Goal: Task Accomplishment & Management: Manage account settings

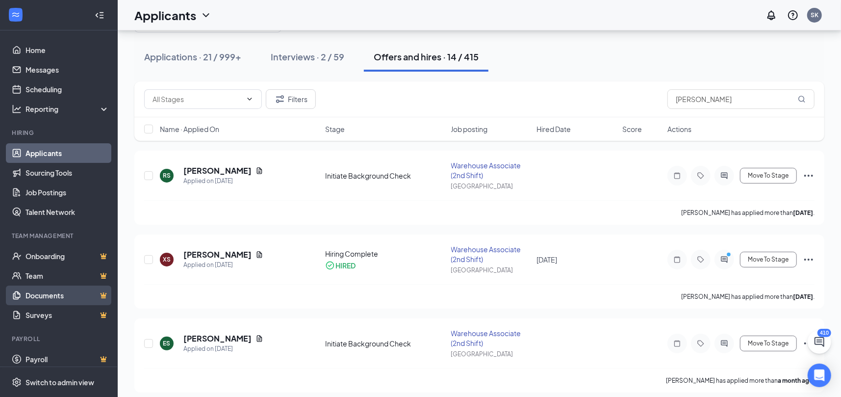
scroll to position [49, 0]
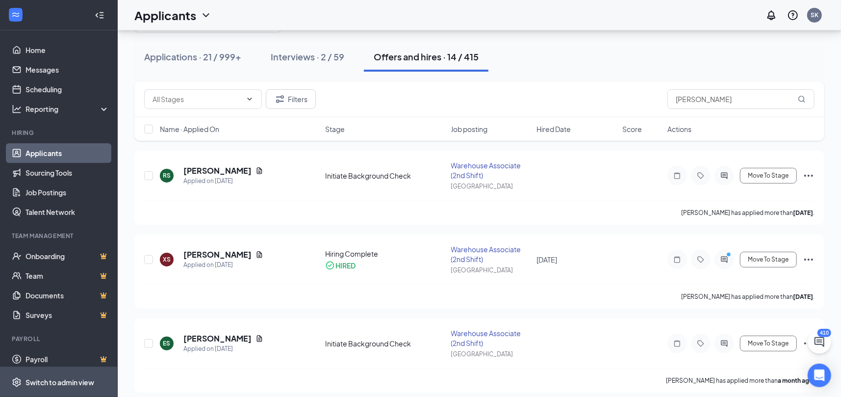
click at [53, 379] on div "Switch to admin view" at bounding box center [59, 382] width 69 height 10
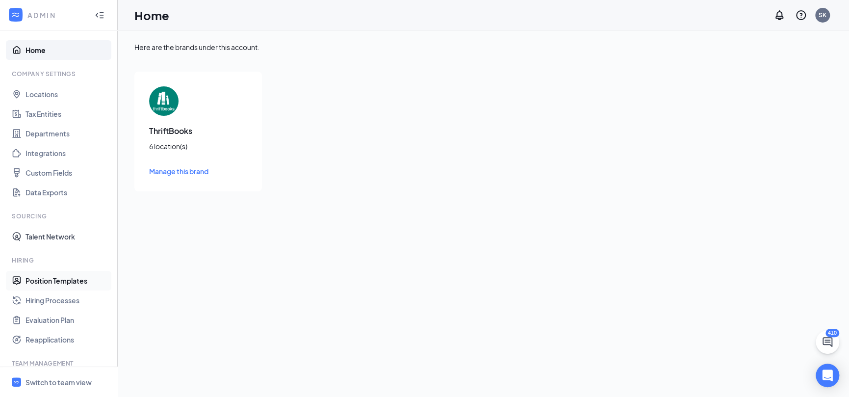
scroll to position [94, 0]
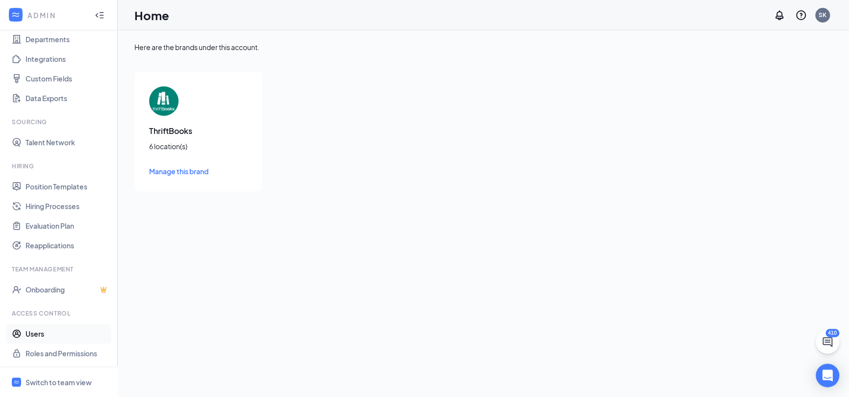
click at [35, 328] on link "Users" at bounding box center [67, 334] width 84 height 20
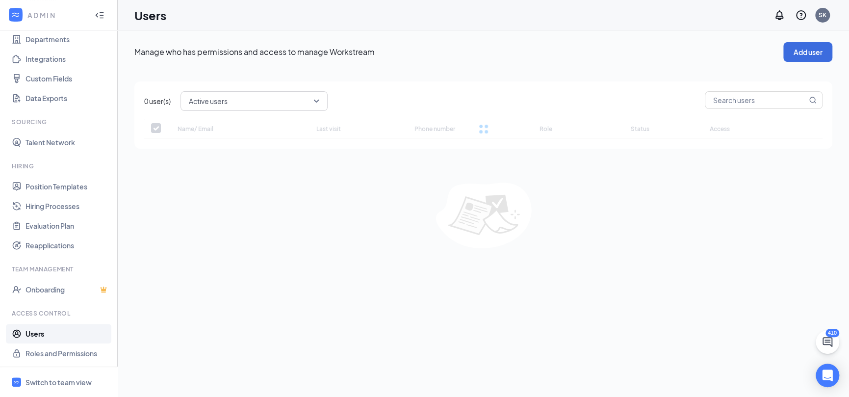
checkbox input "false"
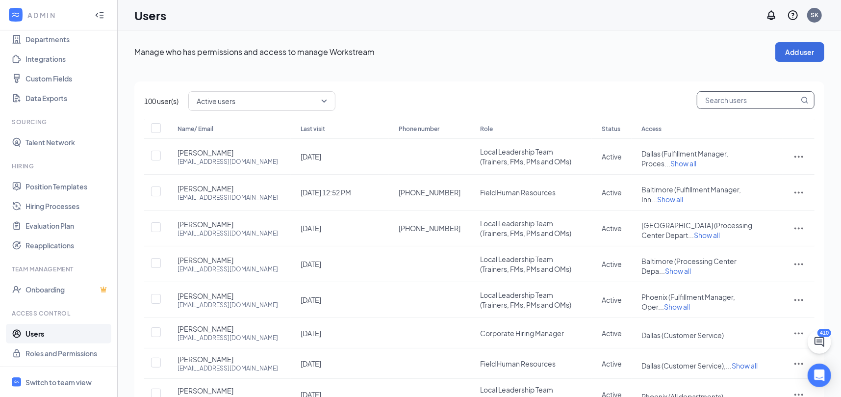
click at [729, 89] on div "100 user(s) Active users Name/ Email Last visit Phone number Role Status Access…" at bounding box center [479, 302] width 690 height 442
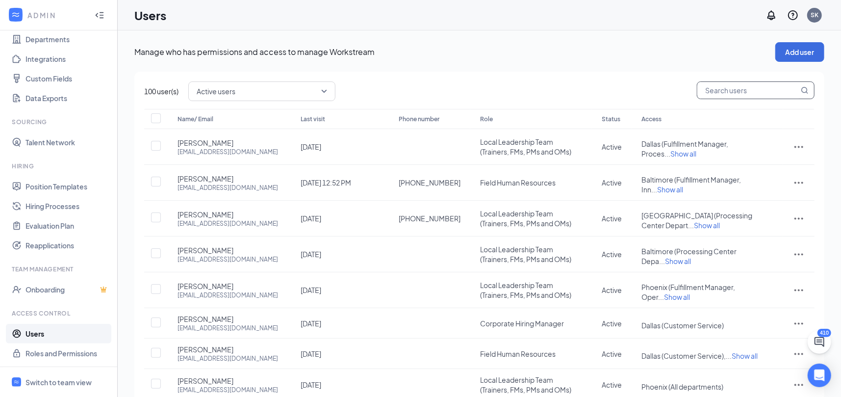
click at [728, 97] on input "text" at bounding box center [747, 90] width 101 height 17
type input "ivette"
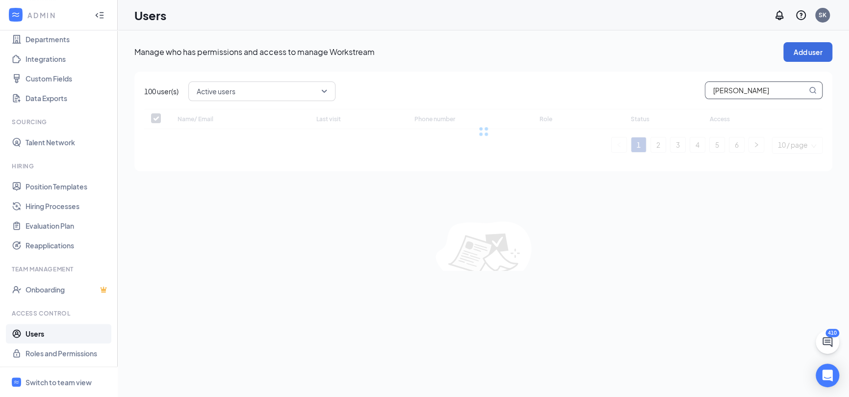
checkbox input "false"
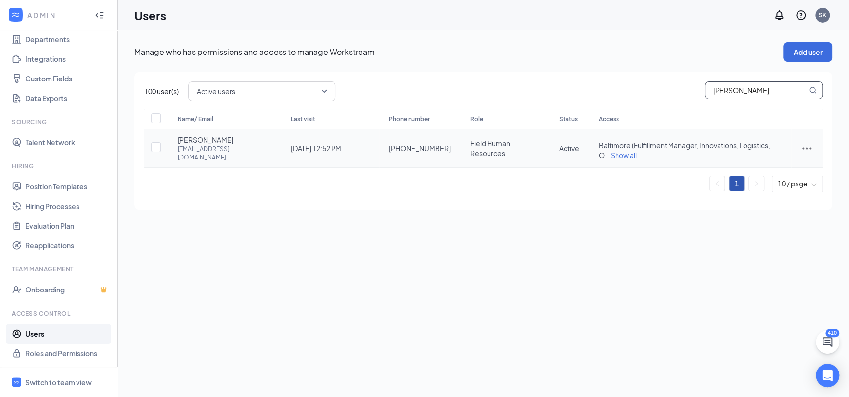
type input "ivette"
click at [810, 146] on icon "ActionsIcon" at bounding box center [807, 148] width 12 height 12
click at [773, 206] on li "Disable" at bounding box center [774, 211] width 76 height 23
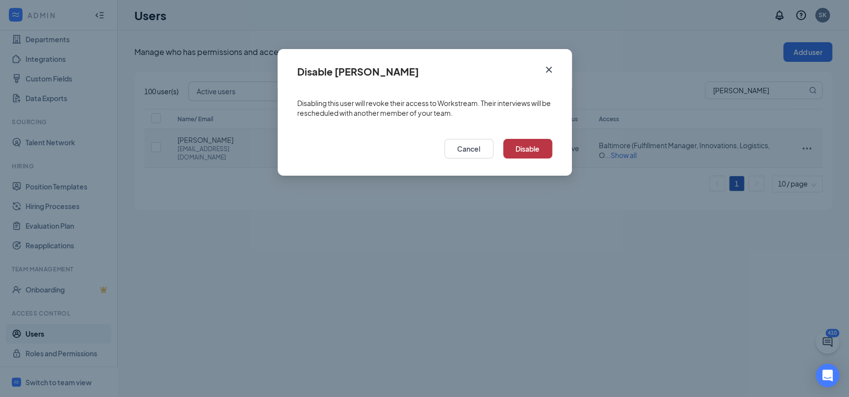
click at [542, 152] on button "Disable" at bounding box center [527, 149] width 49 height 20
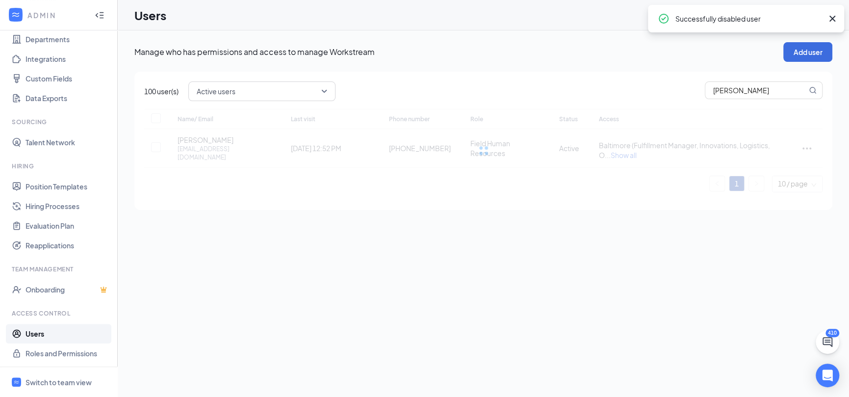
checkbox input "true"
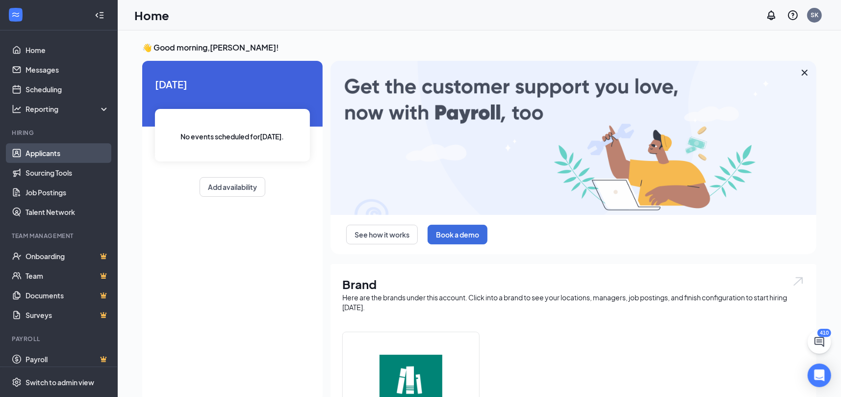
click at [42, 156] on link "Applicants" at bounding box center [67, 153] width 84 height 20
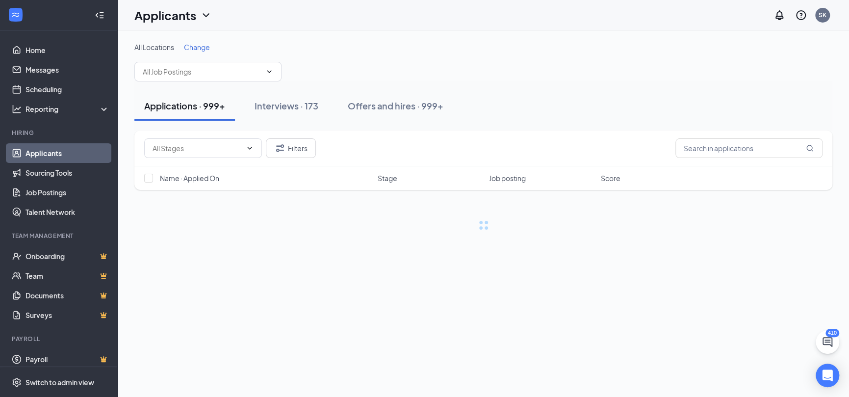
click at [198, 42] on div "Change" at bounding box center [197, 47] width 26 height 10
click at [197, 50] on span "Change" at bounding box center [197, 47] width 26 height 9
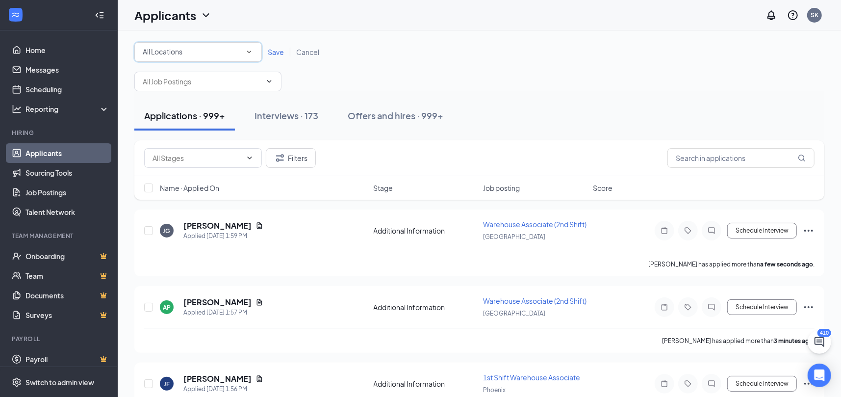
click at [181, 57] on div "All Locations" at bounding box center [198, 52] width 111 height 12
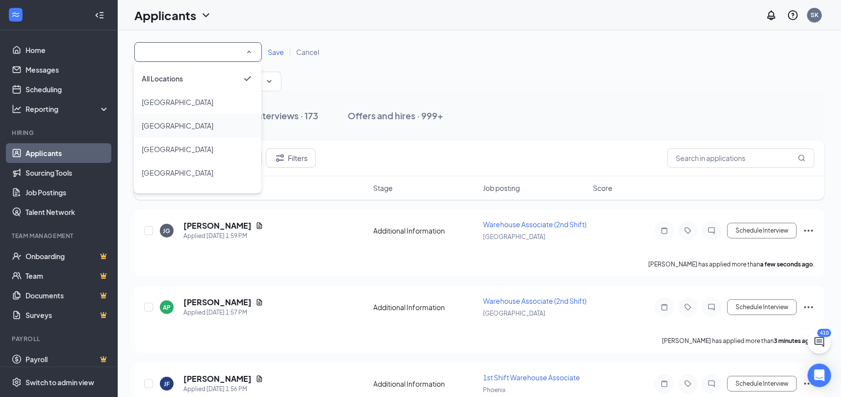
click at [170, 124] on span "[GEOGRAPHIC_DATA]" at bounding box center [178, 125] width 72 height 9
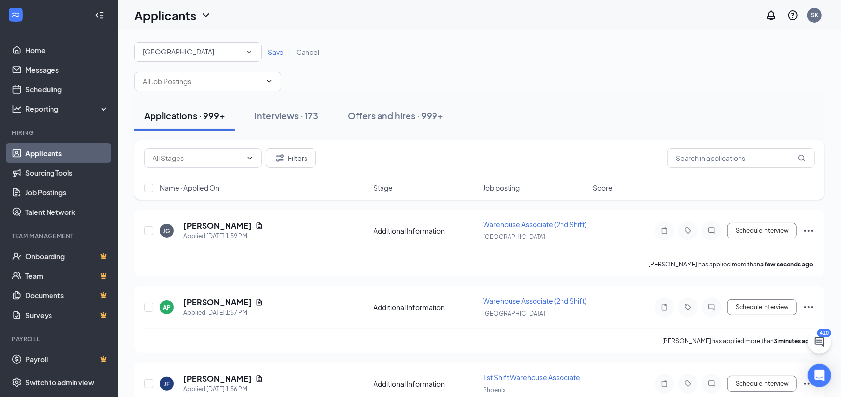
click at [273, 54] on span "Save" at bounding box center [276, 52] width 16 height 9
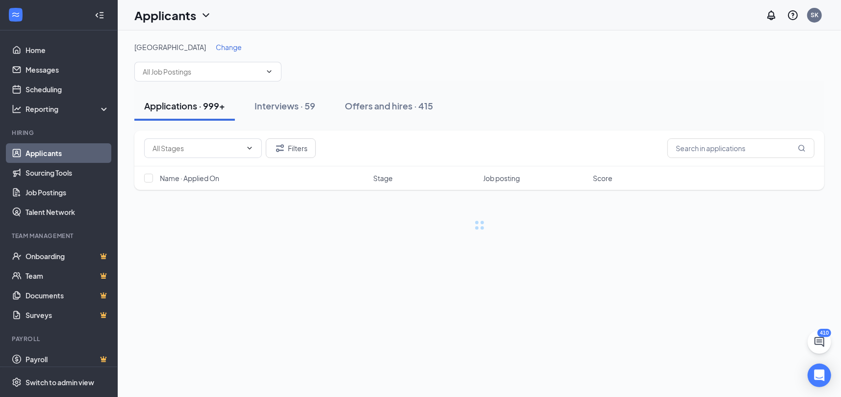
click at [733, 127] on div "Applications · 999+ Interviews · 59 Offers and hires · 415" at bounding box center [479, 105] width 690 height 49
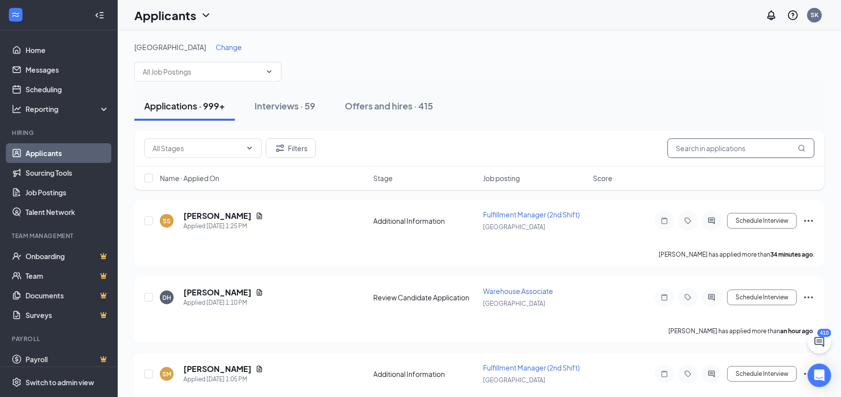
click at [734, 140] on input "text" at bounding box center [740, 148] width 147 height 20
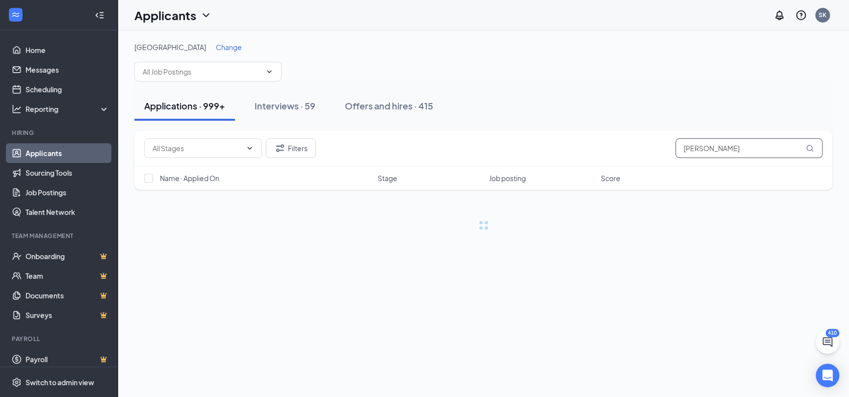
type input "[PERSON_NAME]"
click at [378, 105] on div "Offers and hires · 415" at bounding box center [389, 106] width 88 height 12
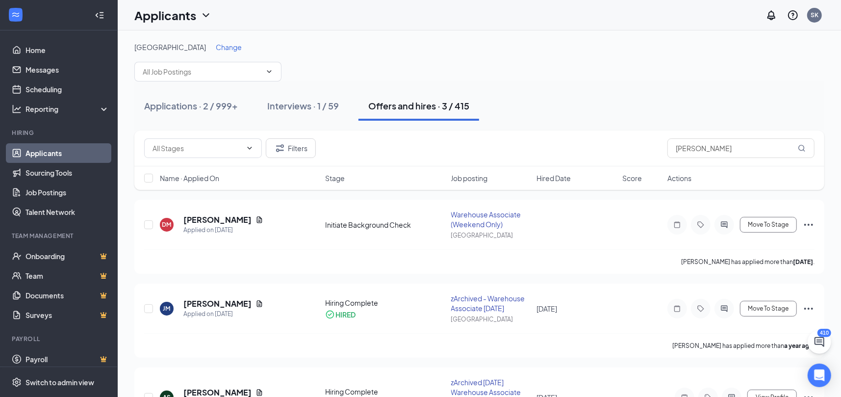
click at [216, 48] on span "Change" at bounding box center [229, 47] width 26 height 9
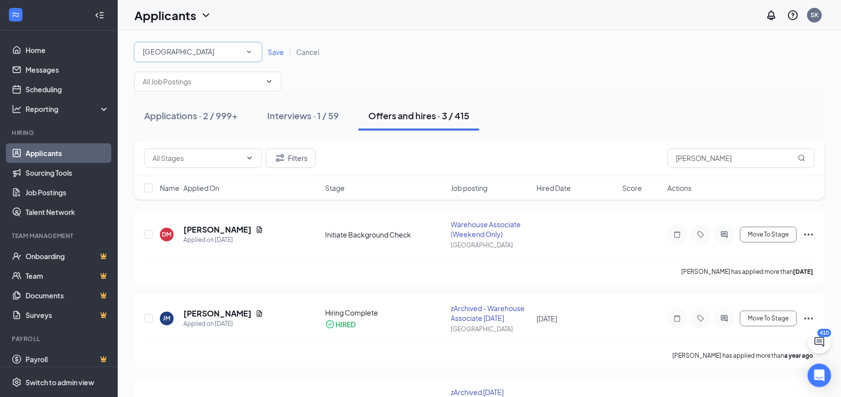
click at [168, 56] on span "[GEOGRAPHIC_DATA]" at bounding box center [179, 52] width 72 height 11
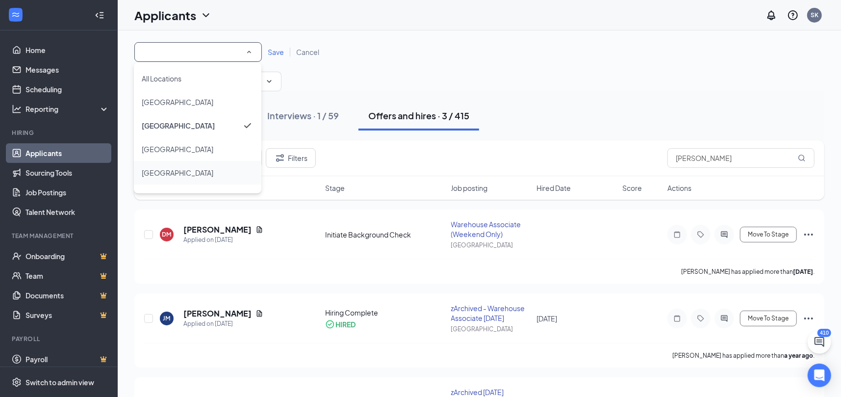
click at [177, 167] on div "[GEOGRAPHIC_DATA]" at bounding box center [198, 173] width 112 height 12
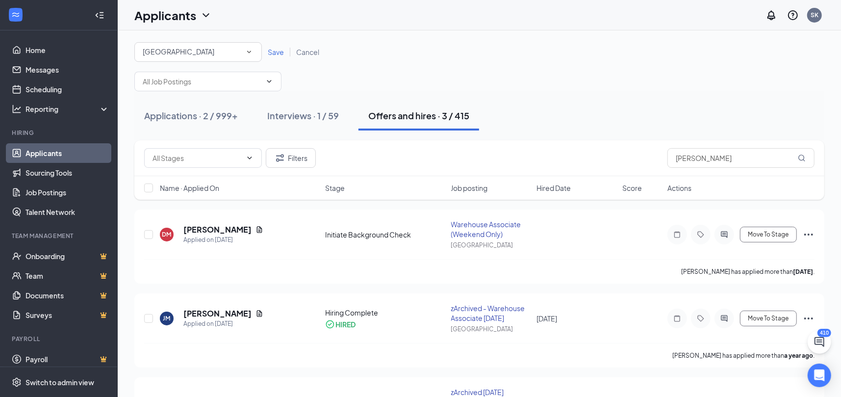
click at [280, 53] on span "Save" at bounding box center [276, 52] width 16 height 9
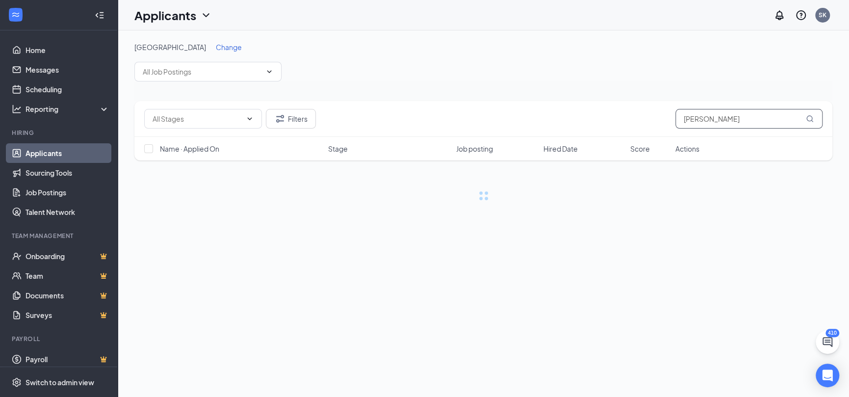
click at [730, 126] on div "Dallas Change Filters [PERSON_NAME] Name · Applied On Stage Job posting Hired D…" at bounding box center [483, 121] width 698 height 158
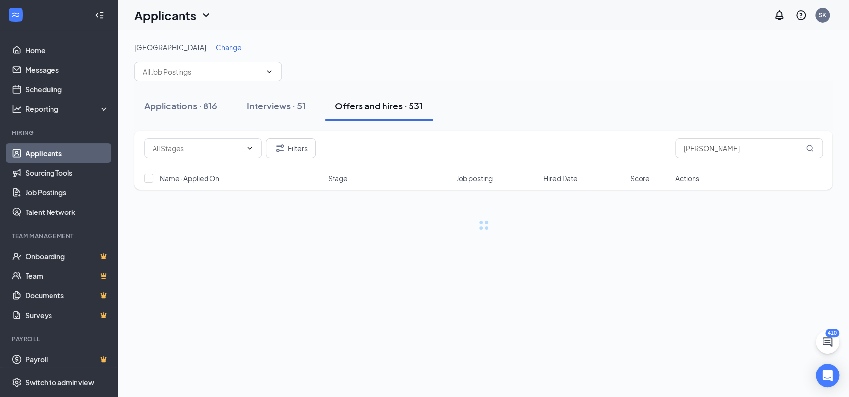
click at [618, 127] on div "Applications · 816 Interviews · 51 Offers and hires · 531" at bounding box center [483, 105] width 698 height 49
drag, startPoint x: 722, startPoint y: 150, endPoint x: 600, endPoint y: 127, distance: 123.1
click at [609, 136] on div "Filters [PERSON_NAME]" at bounding box center [483, 148] width 698 height 36
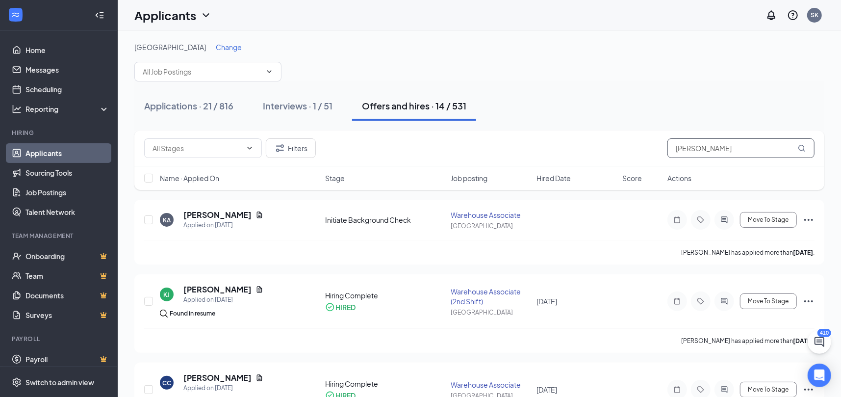
click at [675, 155] on input "[PERSON_NAME]" at bounding box center [740, 148] width 147 height 20
click at [721, 217] on icon "ActiveChat" at bounding box center [724, 220] width 12 height 8
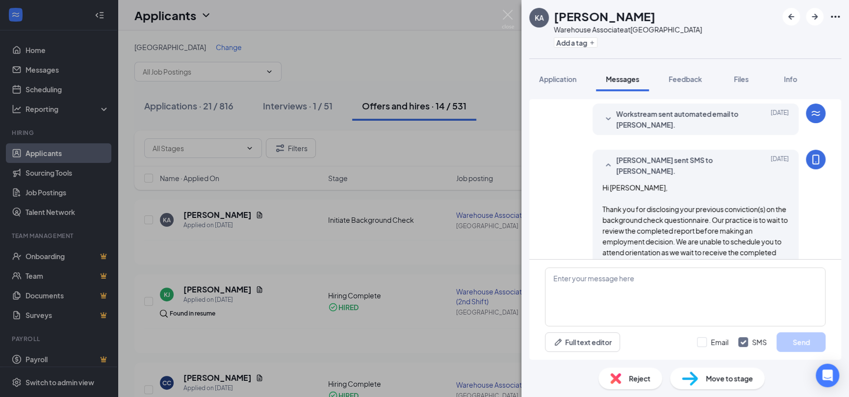
scroll to position [425, 0]
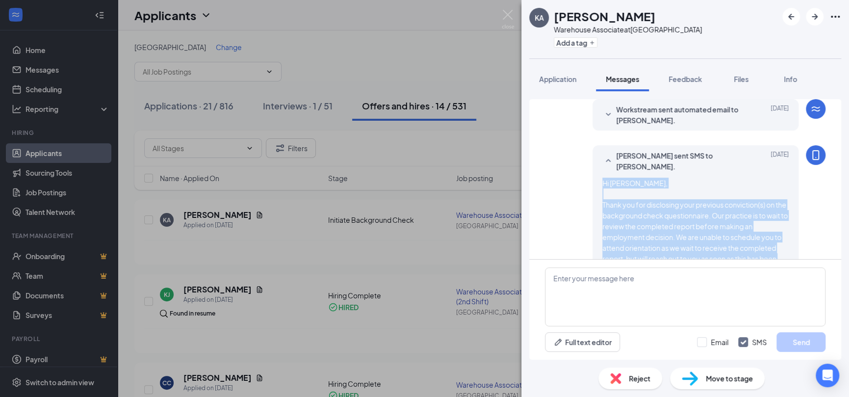
drag, startPoint x: 690, startPoint y: 231, endPoint x: 595, endPoint y: 154, distance: 122.0
click at [602, 177] on div "Hi [PERSON_NAME], Thank you for disclosing your previous conviction(s) on the b…" at bounding box center [695, 225] width 186 height 97
click at [657, 178] on span "Hi [PERSON_NAME], Thank you for disclosing your previous conviction(s) on the b…" at bounding box center [694, 225] width 185 height 95
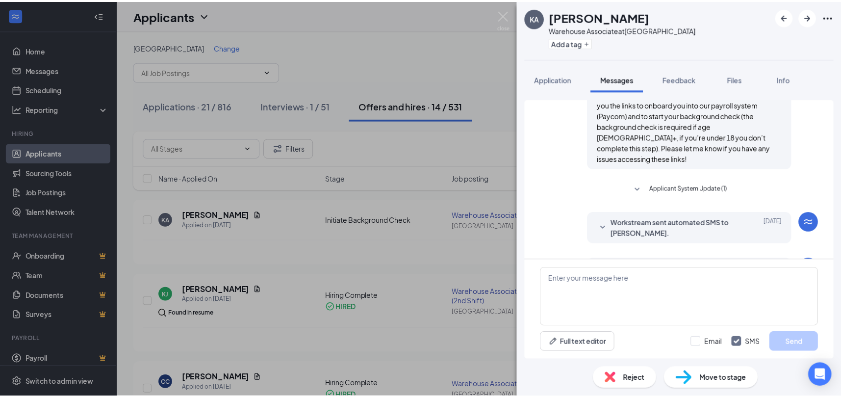
scroll to position [180, 0]
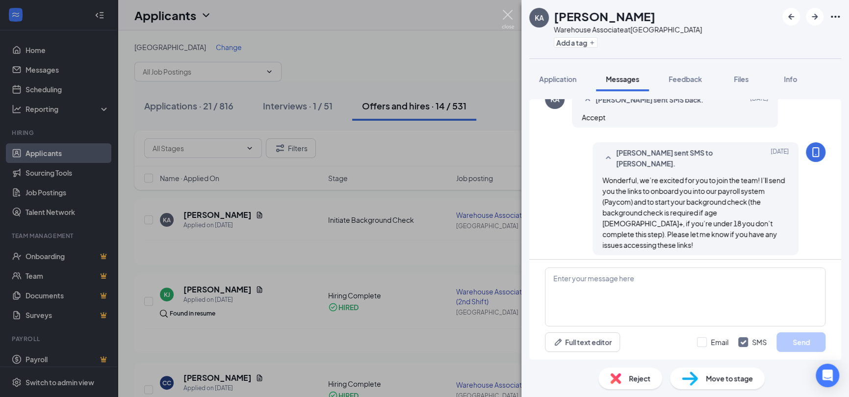
click at [508, 14] on img at bounding box center [507, 19] width 12 height 19
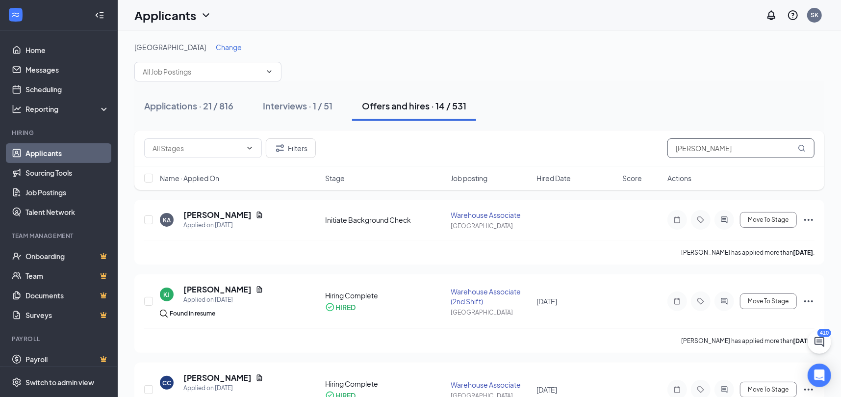
drag, startPoint x: 722, startPoint y: 148, endPoint x: 651, endPoint y: 146, distance: 70.6
click at [651, 146] on div "Filters [PERSON_NAME]" at bounding box center [479, 148] width 670 height 20
type input "dallas"
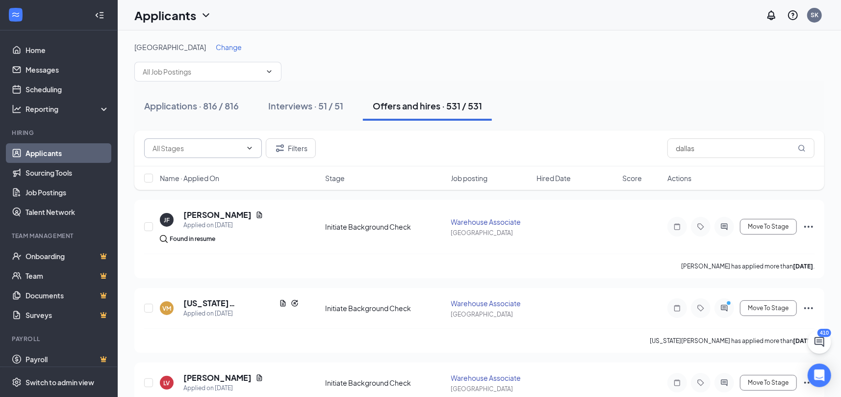
click at [243, 151] on span at bounding box center [203, 148] width 118 height 20
click at [205, 145] on input "text" at bounding box center [196, 148] width 89 height 11
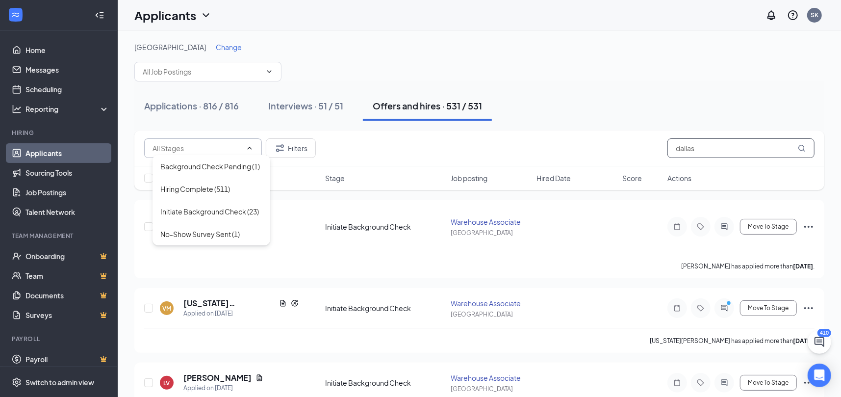
drag, startPoint x: 701, startPoint y: 141, endPoint x: 646, endPoint y: 145, distance: 55.5
click at [648, 145] on div "Background Check Pending (1) Hiring Complete (511) Initiate Background Check (2…" at bounding box center [479, 148] width 670 height 20
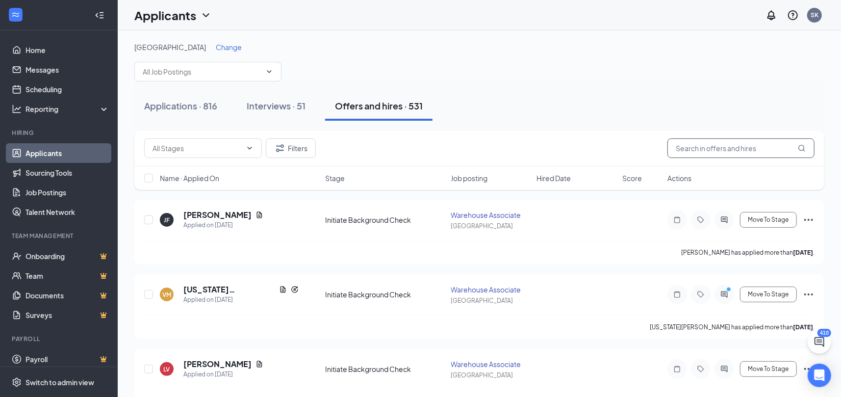
click at [703, 147] on input "text" at bounding box center [740, 148] width 147 height 20
paste input "TEYAUNA"
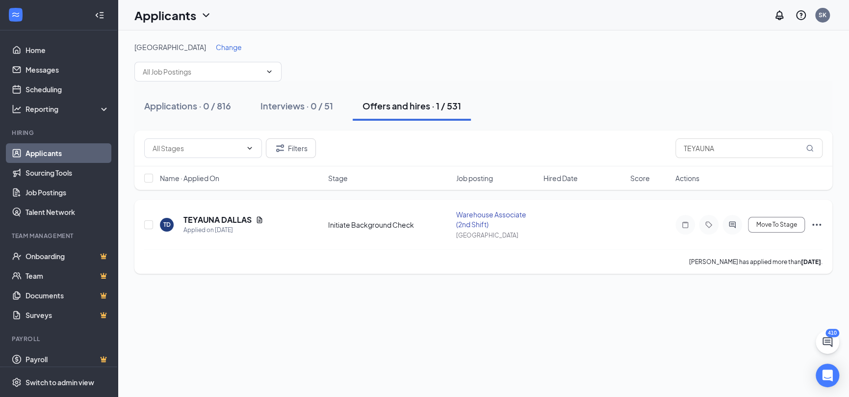
click at [736, 225] on icon "ActiveChat" at bounding box center [732, 225] width 12 height 8
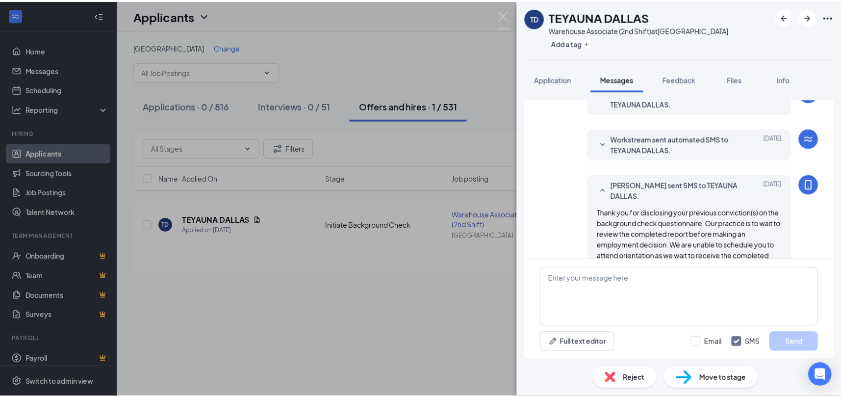
scroll to position [522, 0]
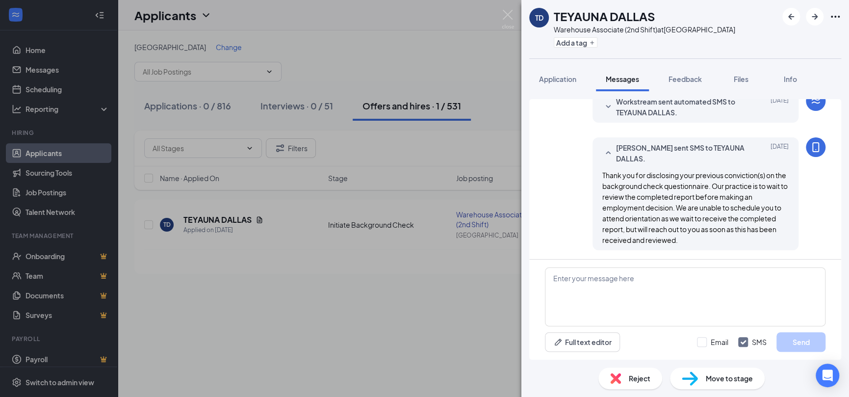
click at [506, 13] on img at bounding box center [507, 19] width 12 height 19
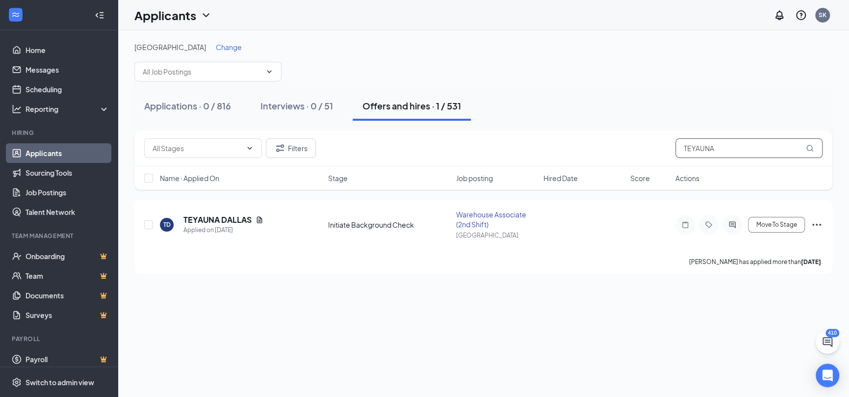
drag, startPoint x: 682, startPoint y: 151, endPoint x: 649, endPoint y: 150, distance: 33.9
click at [651, 150] on div "Background Check Pending (1) Hiring Complete (511) Initiate Background Check (2…" at bounding box center [483, 148] width 678 height 20
click at [216, 46] on span "Change" at bounding box center [229, 47] width 26 height 9
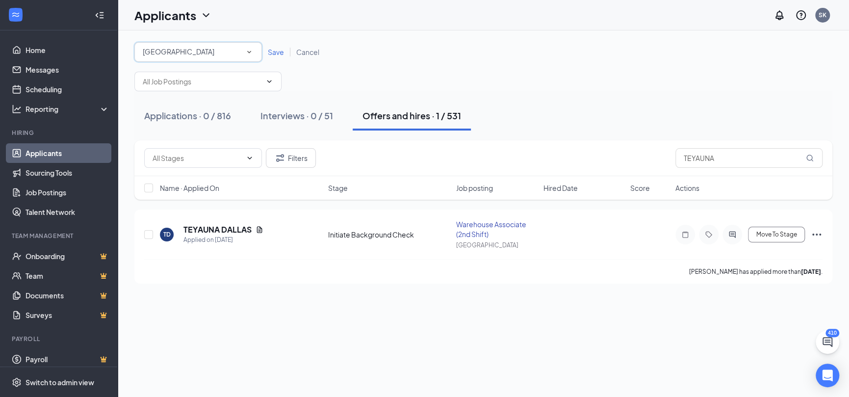
click at [167, 55] on div "[GEOGRAPHIC_DATA]" at bounding box center [198, 52] width 111 height 12
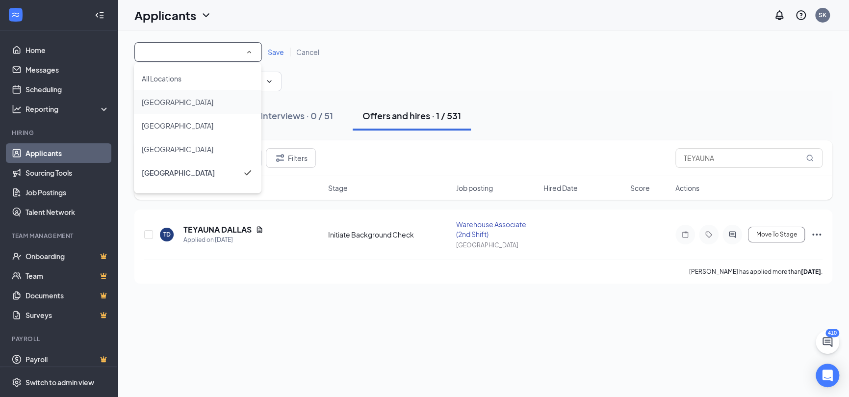
click at [165, 92] on li "[GEOGRAPHIC_DATA]" at bounding box center [197, 102] width 127 height 24
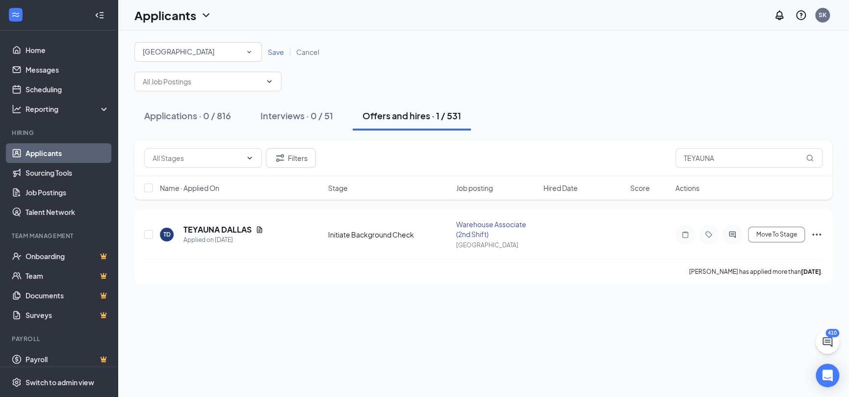
click at [272, 53] on span "Save" at bounding box center [276, 52] width 16 height 9
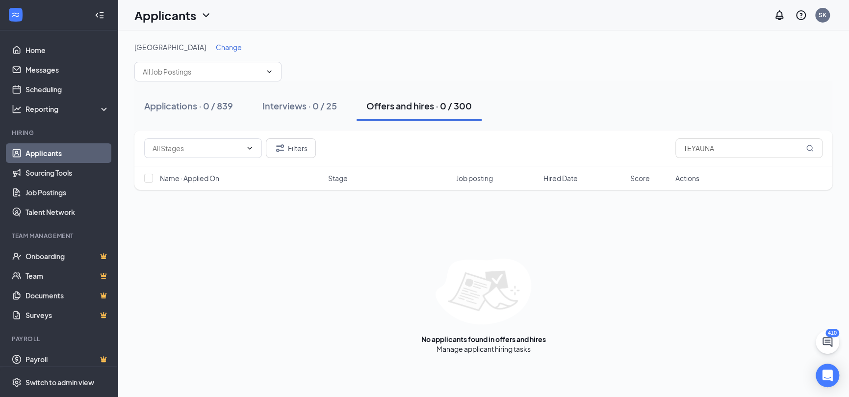
click at [742, 125] on div "Applications · 0 / 839 Interviews · 0 / 25 Offers and hires · 0 / 300" at bounding box center [483, 105] width 698 height 49
click at [730, 153] on input "TEYAUNA" at bounding box center [748, 148] width 147 height 20
click at [659, 160] on div "Background Check Pending (1) [MEDICAL_DATA] Completed & Background Check Author…" at bounding box center [483, 148] width 698 height 36
type input "lea"
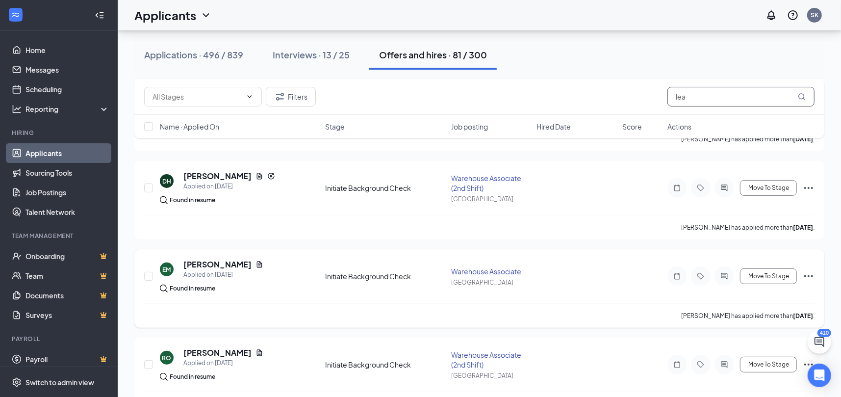
scroll to position [196, 0]
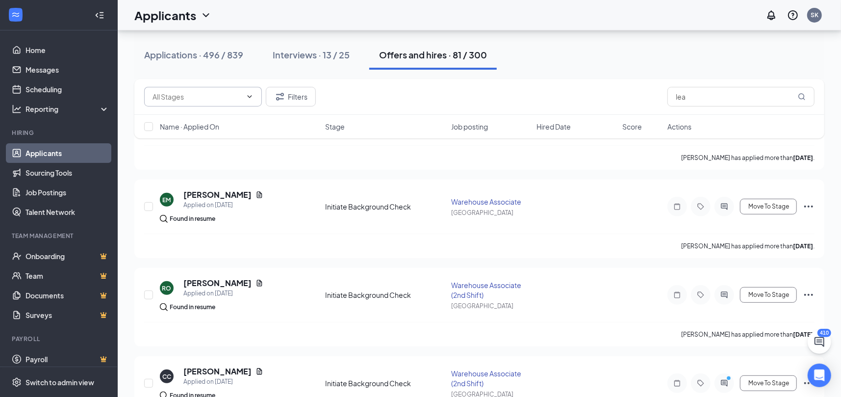
click at [222, 98] on input "text" at bounding box center [196, 96] width 89 height 11
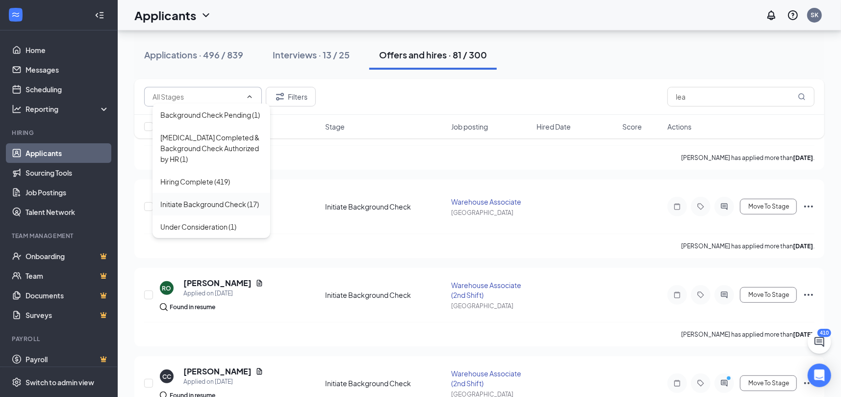
click at [202, 204] on div "Initiate Background Check (17)" at bounding box center [209, 204] width 99 height 11
type input "Initiate Background Check (17)"
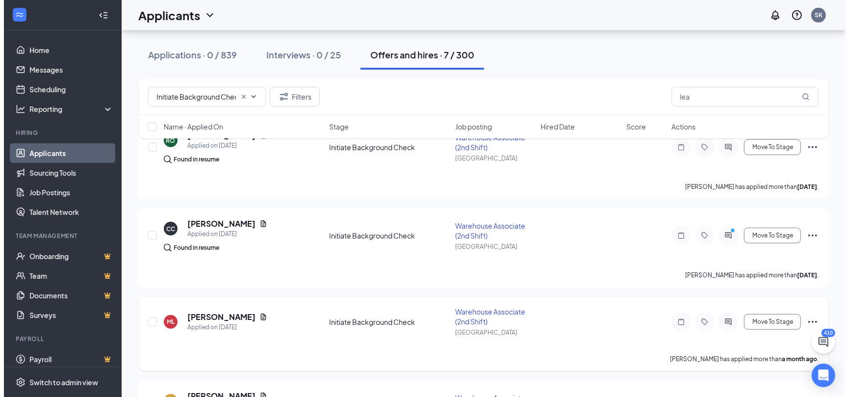
scroll to position [417, 0]
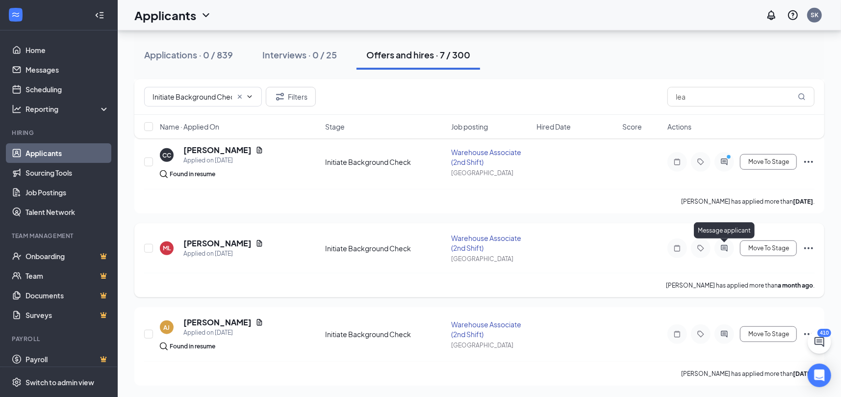
click at [729, 249] on icon "ActiveChat" at bounding box center [724, 248] width 12 height 8
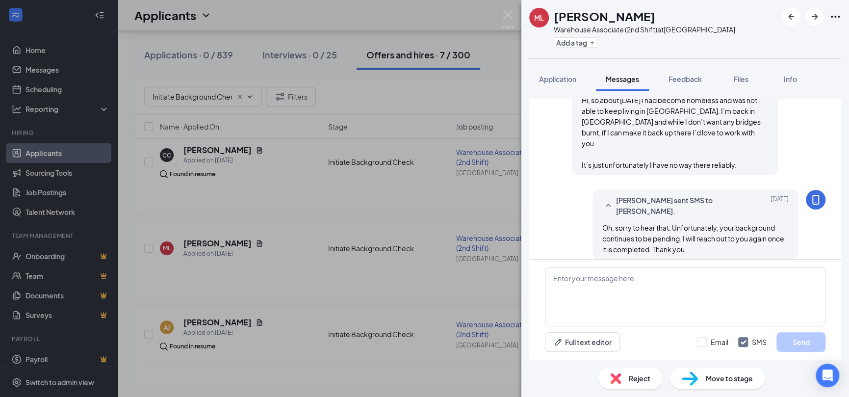
scroll to position [758, 0]
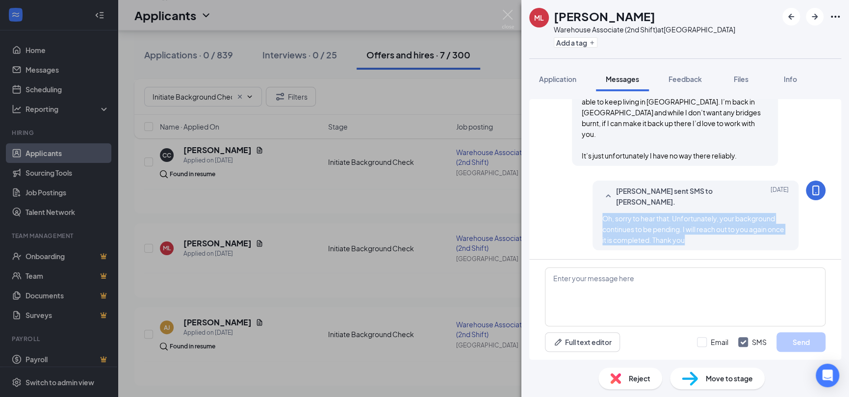
drag, startPoint x: 692, startPoint y: 241, endPoint x: 594, endPoint y: 213, distance: 101.5
click at [602, 213] on div "Oh, sorry to hear that. Unfortunately, your background continues to be pending.…" at bounding box center [695, 229] width 186 height 32
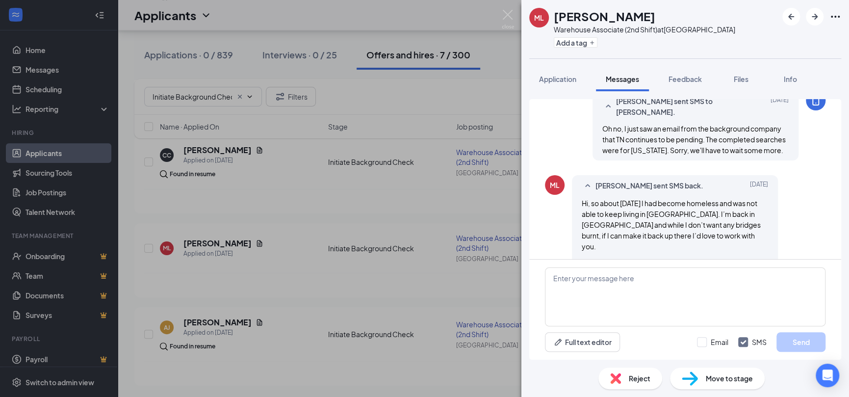
scroll to position [709, 0]
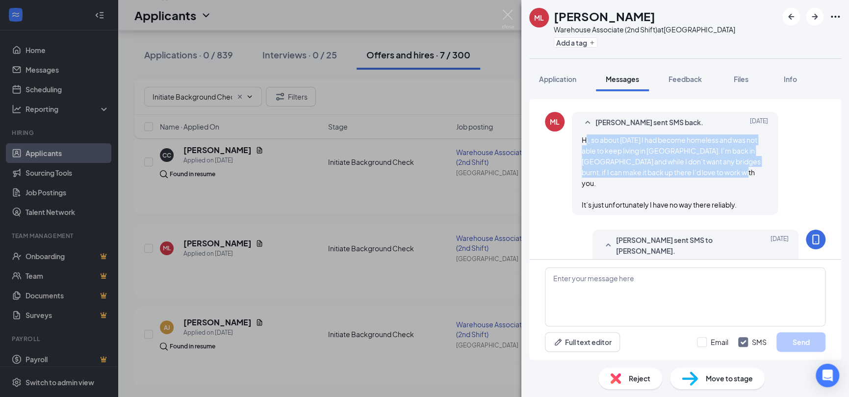
drag, startPoint x: 752, startPoint y: 197, endPoint x: 586, endPoint y: 144, distance: 174.6
click at [586, 144] on div "Hi, so about [DATE] I had become homeless and was not able to keep living in [G…" at bounding box center [674, 171] width 186 height 75
click at [613, 151] on span "Hi, so about [DATE] I had become homeless and was not able to keep living in [G…" at bounding box center [670, 172] width 179 height 74
drag, startPoint x: 589, startPoint y: 140, endPoint x: 749, endPoint y: 202, distance: 171.3
click at [749, 202] on div "[PERSON_NAME] sent SMS back. [DATE] Hi, so about [DATE] I had become homeless a…" at bounding box center [675, 163] width 206 height 103
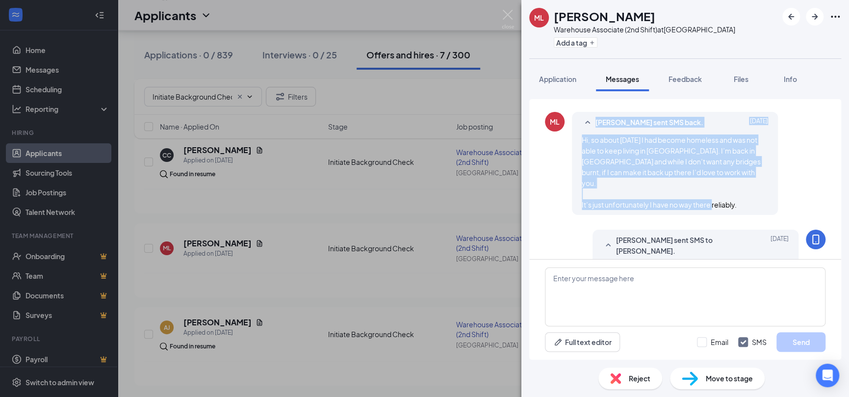
click at [682, 181] on span "Hi, so about [DATE] I had become homeless and was not able to keep living in [G…" at bounding box center [670, 172] width 179 height 74
drag, startPoint x: 586, startPoint y: 144, endPoint x: 752, endPoint y: 205, distance: 177.4
click at [752, 205] on div "Hi, so about [DATE] I had become homeless and was not able to keep living in [G…" at bounding box center [674, 171] width 186 height 75
click at [702, 176] on div "Hi, so about [DATE] I had become homeless and was not able to keep living in [G…" at bounding box center [674, 171] width 186 height 75
drag, startPoint x: 686, startPoint y: 197, endPoint x: 589, endPoint y: 139, distance: 113.0
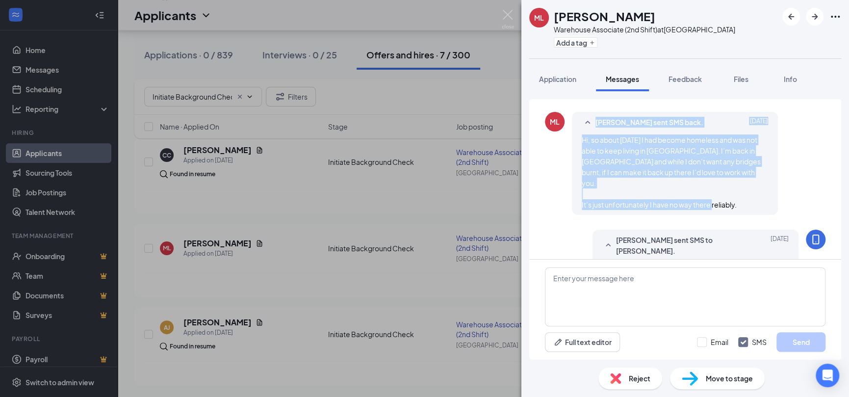
click at [589, 139] on div "[PERSON_NAME] sent SMS back. [DATE] Hi, so about [DATE] I had become homeless a…" at bounding box center [675, 163] width 206 height 103
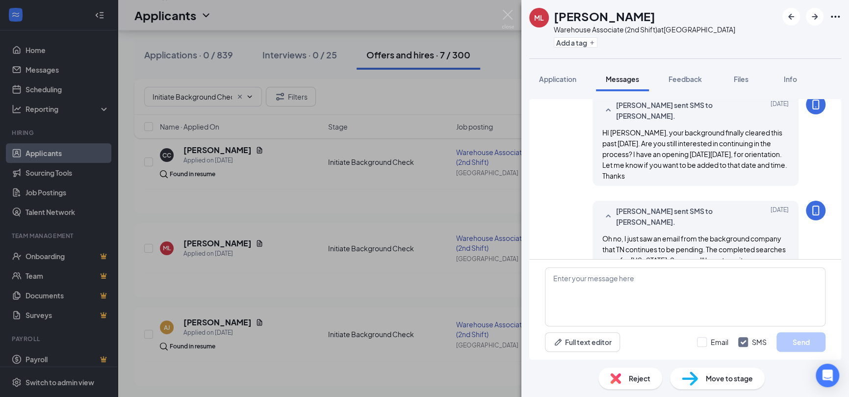
scroll to position [513, 0]
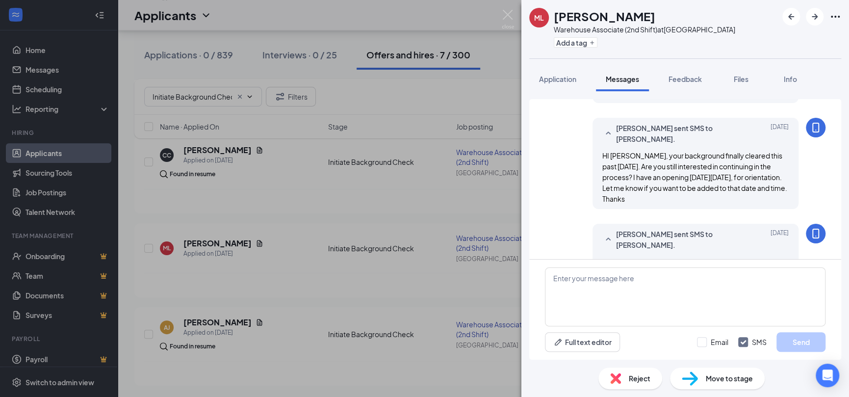
drag, startPoint x: 597, startPoint y: 146, endPoint x: 674, endPoint y: 203, distance: 96.7
click at [674, 203] on div "[PERSON_NAME] sent SMS to [PERSON_NAME]. [DATE] HI [PERSON_NAME], your backgrou…" at bounding box center [695, 163] width 206 height 91
drag, startPoint x: 668, startPoint y: 200, endPoint x: 575, endPoint y: 135, distance: 113.4
click at [575, 135] on div "[PERSON_NAME] sent SMS to [PERSON_NAME]. [DATE] HI [PERSON_NAME], your backgrou…" at bounding box center [685, 166] width 280 height 96
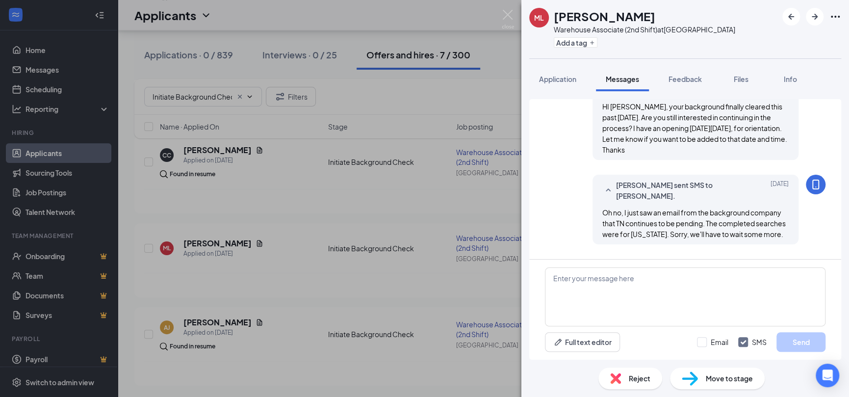
scroll to position [660, 0]
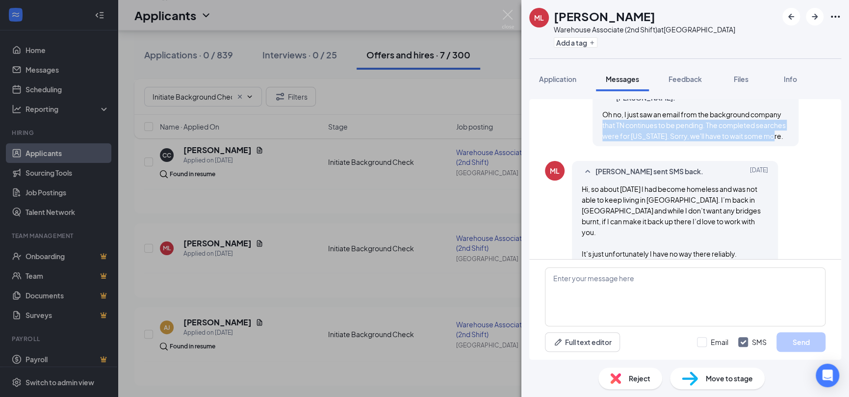
drag, startPoint x: 638, startPoint y: 145, endPoint x: 591, endPoint y: 119, distance: 53.6
click at [592, 119] on div "[PERSON_NAME] sent SMS to [PERSON_NAME]. [DATE] Oh no, I just saw an email from…" at bounding box center [695, 111] width 206 height 70
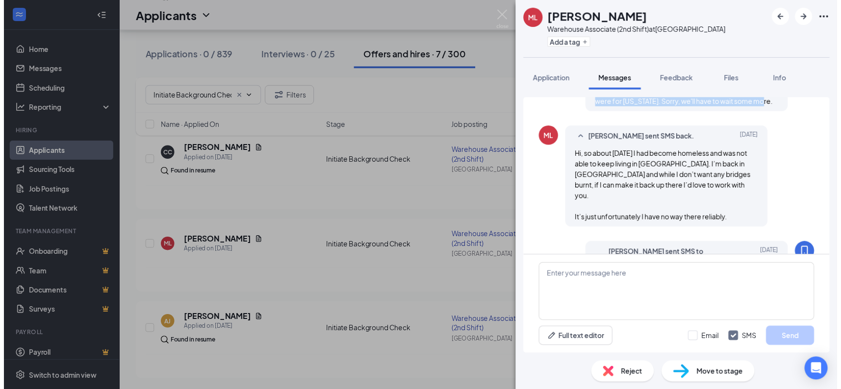
scroll to position [758, 0]
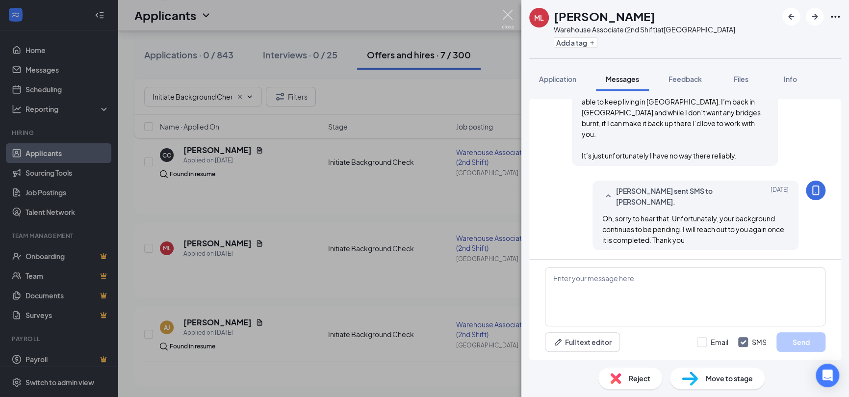
drag, startPoint x: 504, startPoint y: 14, endPoint x: 436, endPoint y: 1, distance: 69.3
click at [505, 14] on img at bounding box center [507, 19] width 12 height 19
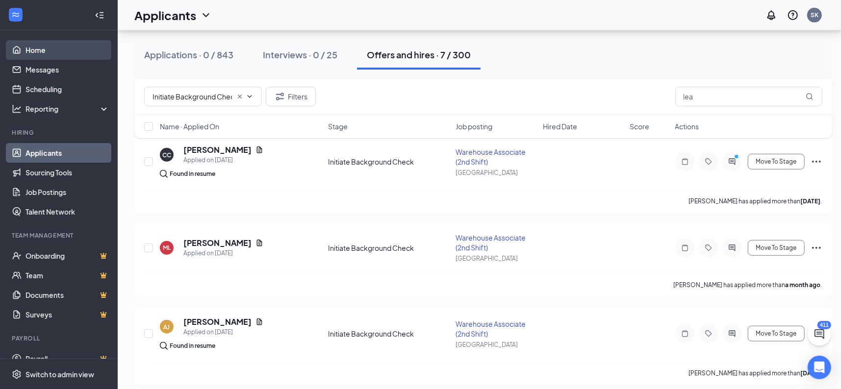
click at [58, 40] on link "Home" at bounding box center [67, 50] width 84 height 20
